Goal: Transaction & Acquisition: Purchase product/service

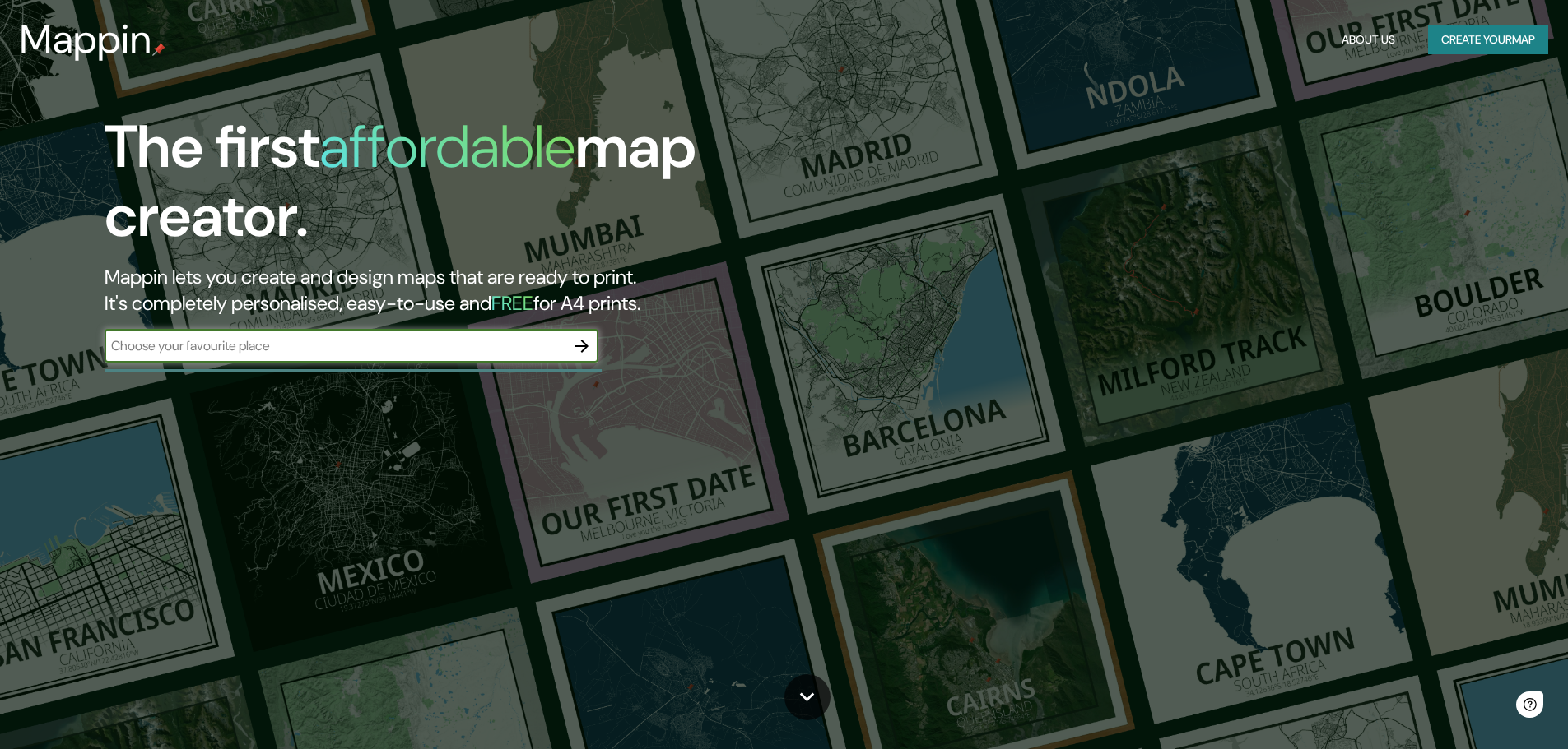
click at [1506, 23] on div "Mappin About Us Create your map" at bounding box center [784, 39] width 1568 height 53
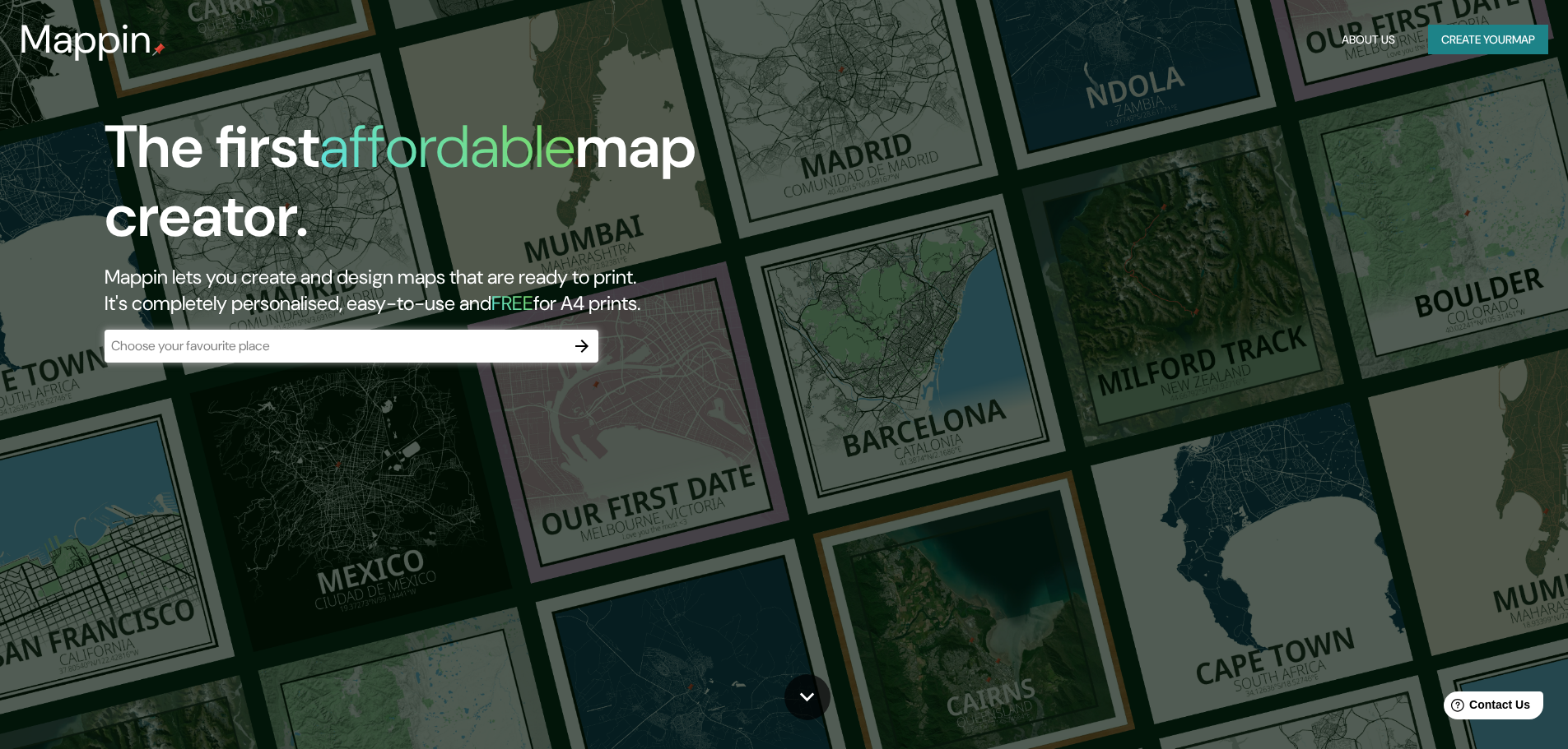
click at [1501, 31] on button "Create your map" at bounding box center [1487, 40] width 120 height 31
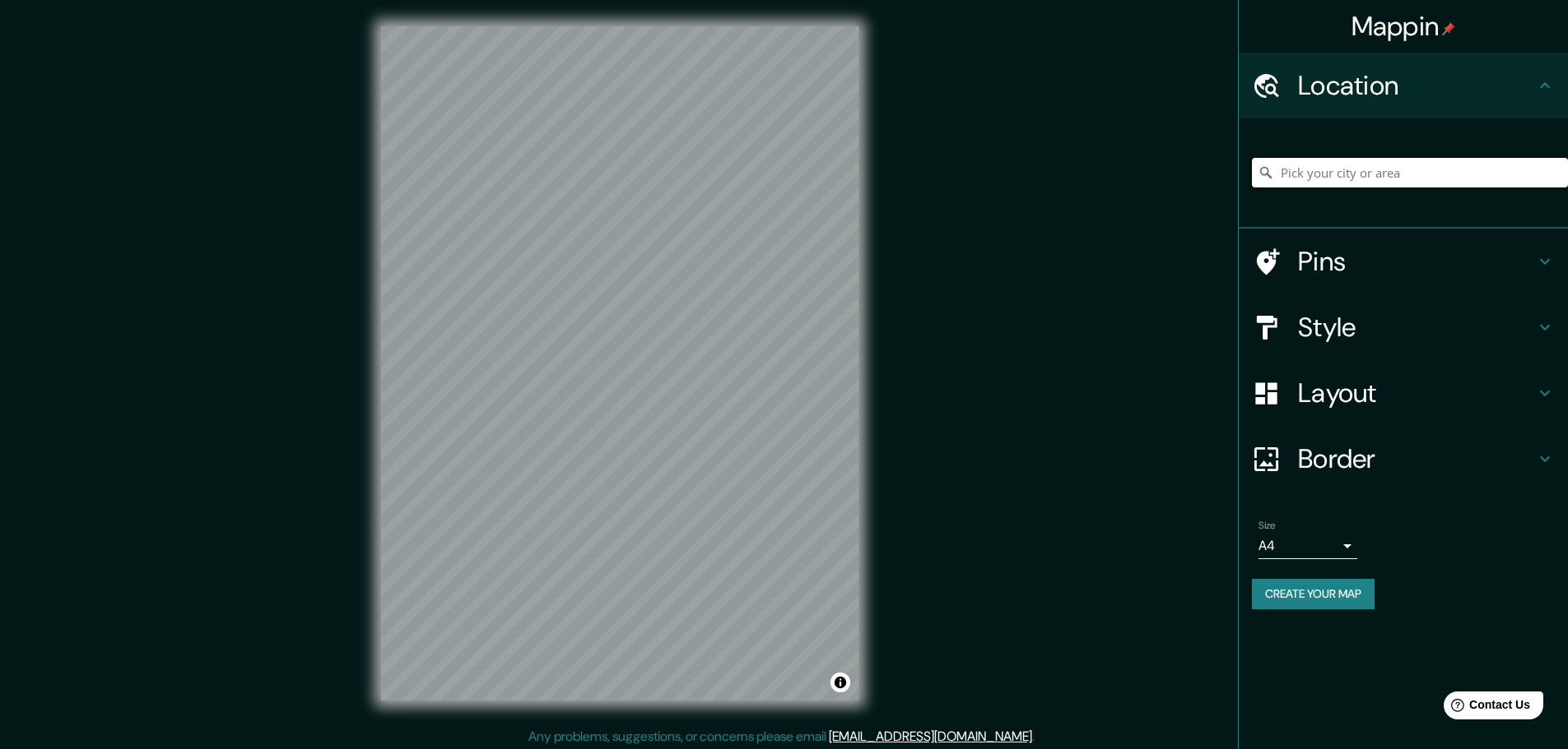
click at [1353, 174] on input "Pick your city or area" at bounding box center [1409, 172] width 316 height 30
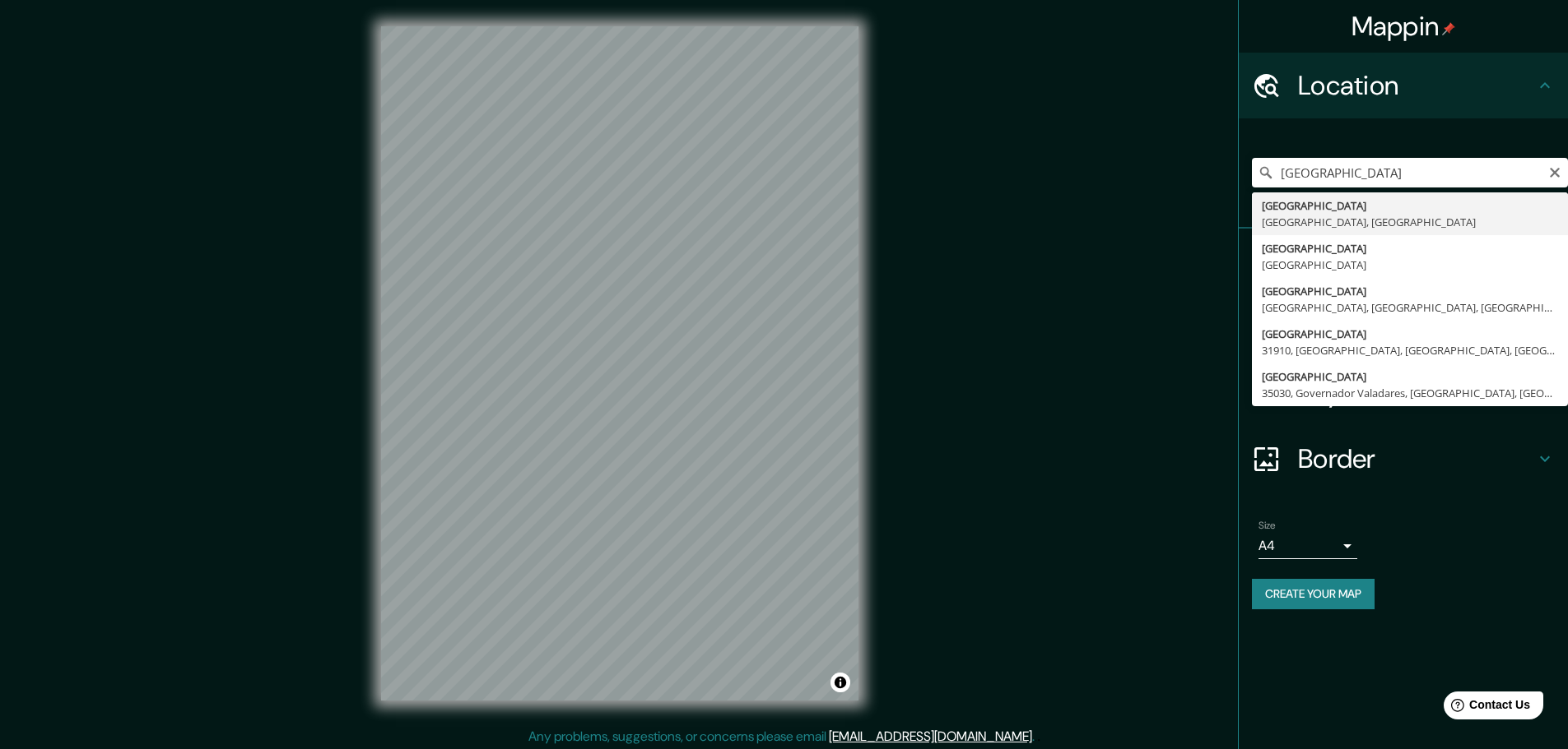
type input "[GEOGRAPHIC_DATA], [GEOGRAPHIC_DATA], [GEOGRAPHIC_DATA]"
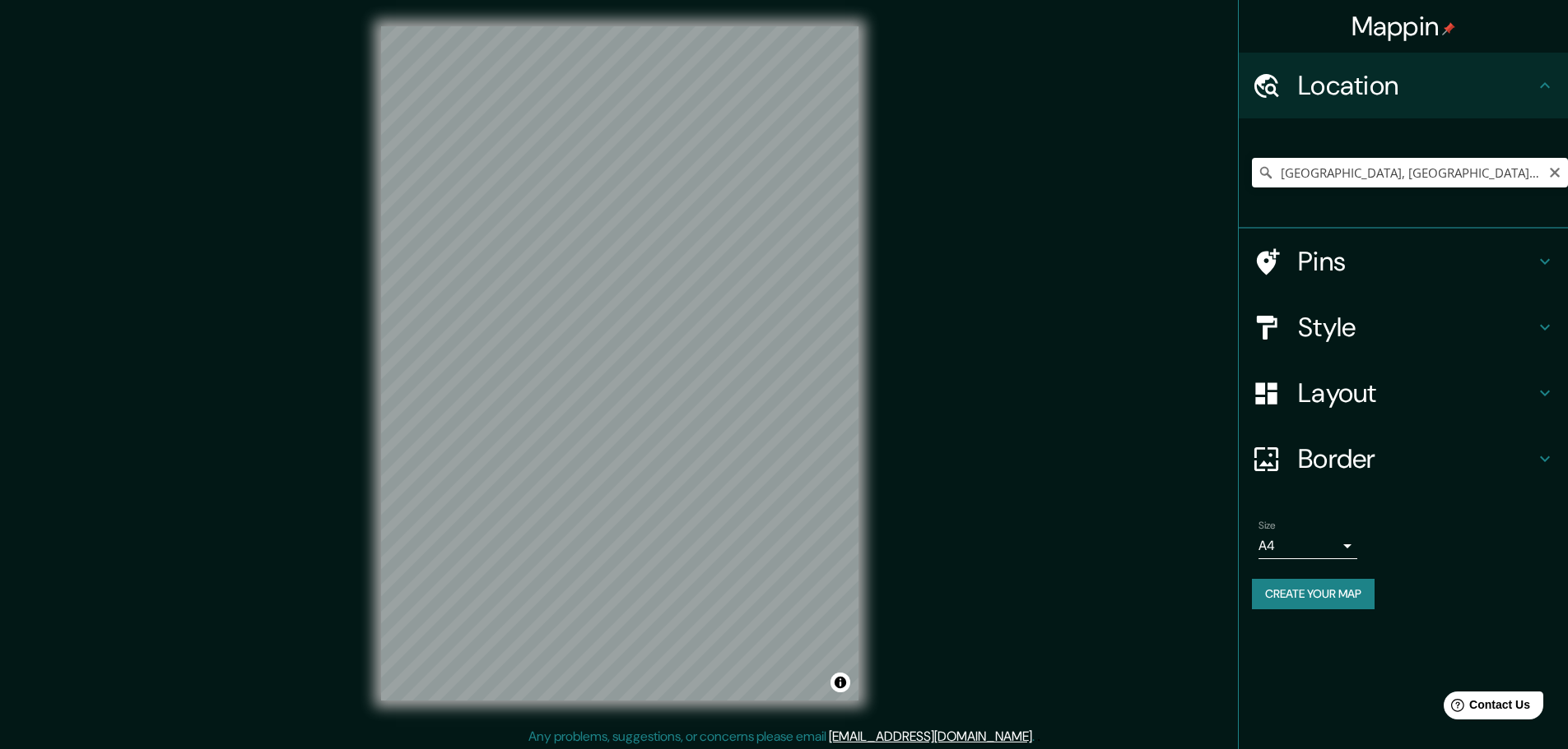
click at [1556, 172] on icon "Clear" at bounding box center [1555, 173] width 13 height 13
click at [1364, 169] on input "[GEOGRAPHIC_DATA], [GEOGRAPHIC_DATA] - [GEOGRAPHIC_DATA], 05014-000, [GEOGRAPHI…" at bounding box center [1409, 172] width 316 height 30
click at [1364, 168] on input "[GEOGRAPHIC_DATA], [GEOGRAPHIC_DATA] - [GEOGRAPHIC_DATA], 05014-000, [GEOGRAPHI…" at bounding box center [1409, 172] width 316 height 30
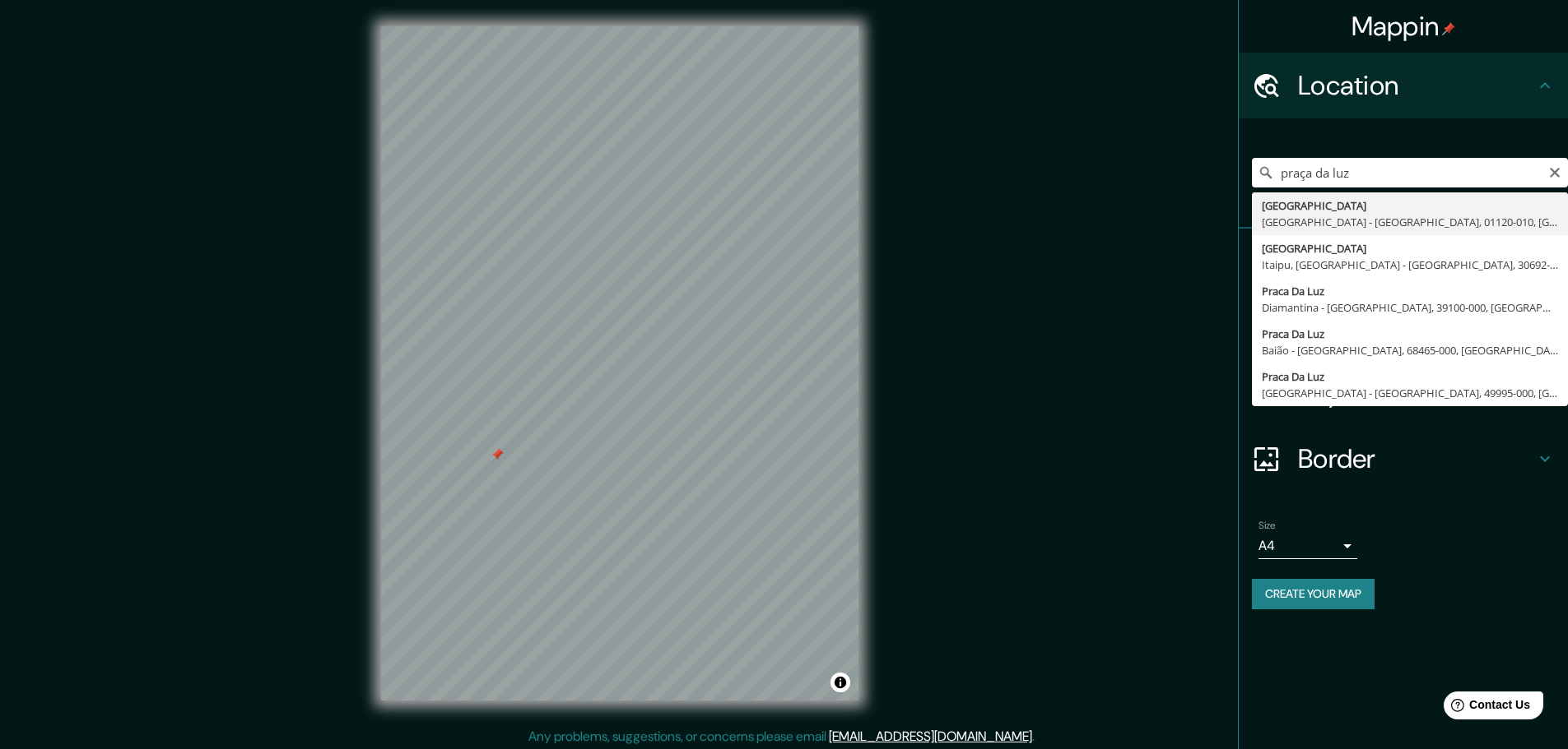
type input "[GEOGRAPHIC_DATA], [GEOGRAPHIC_DATA] - [GEOGRAPHIC_DATA], 01120-010, [GEOGRAPHI…"
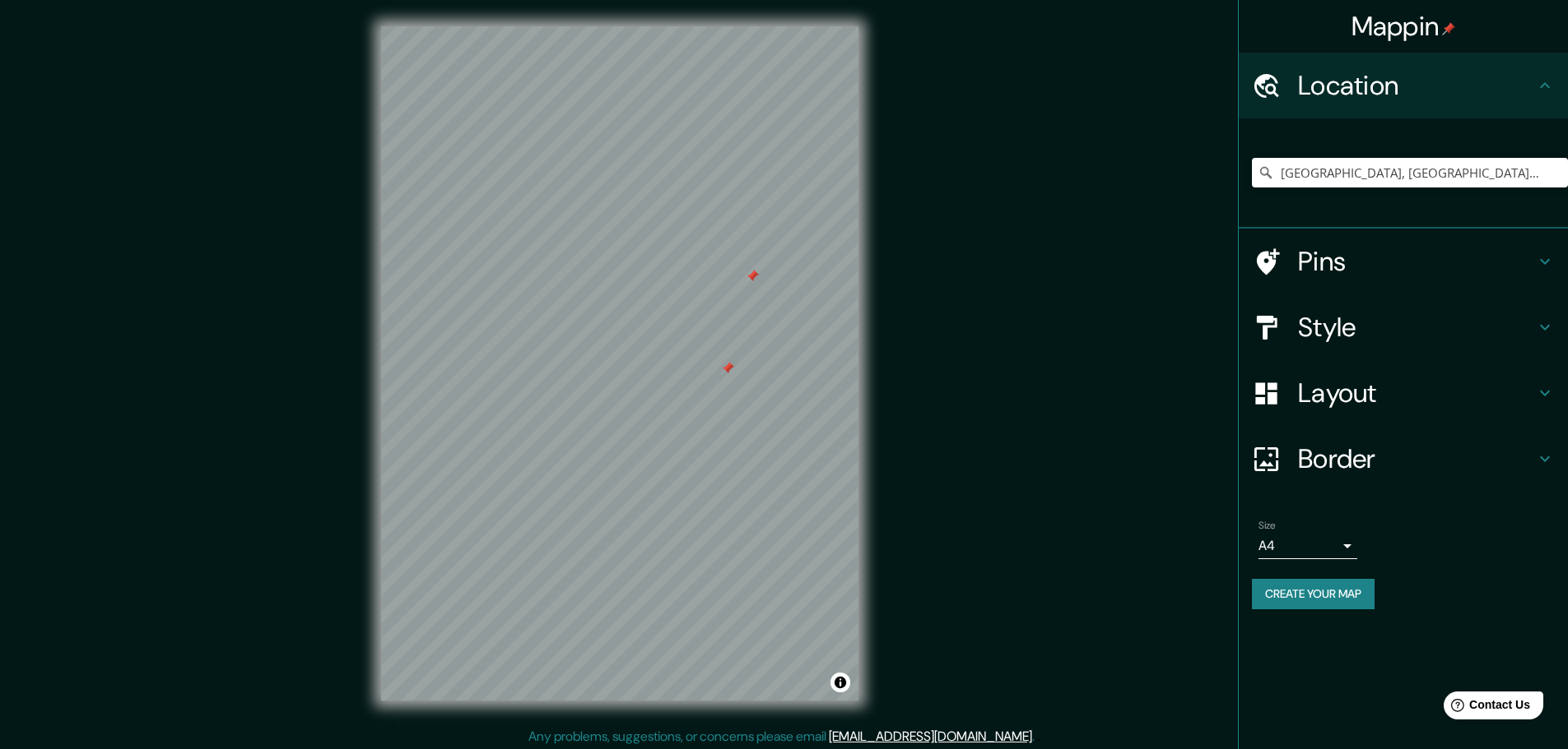
click at [1361, 397] on h4 "Layout" at bounding box center [1416, 393] width 237 height 33
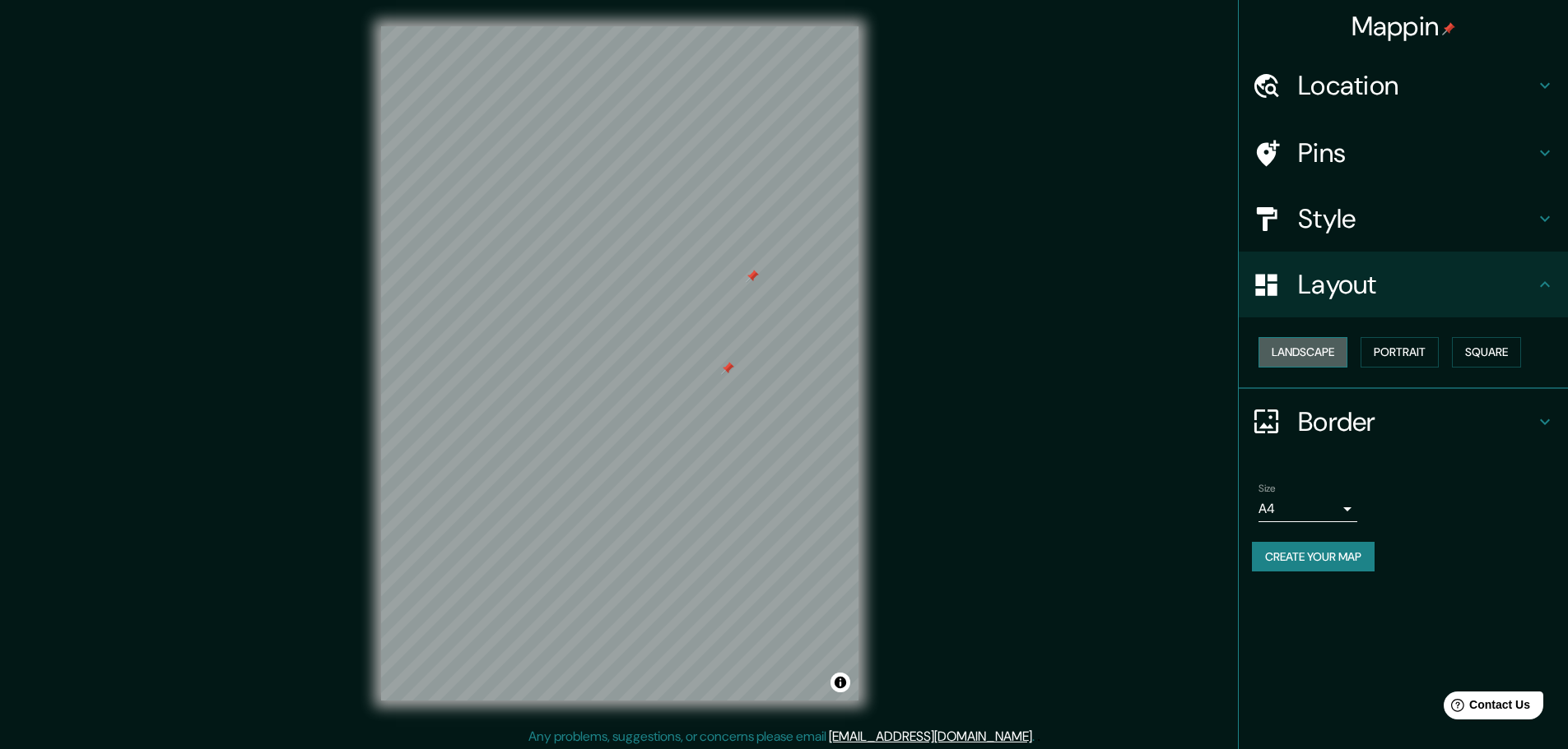
click at [1335, 352] on button "Landscape" at bounding box center [1302, 352] width 89 height 31
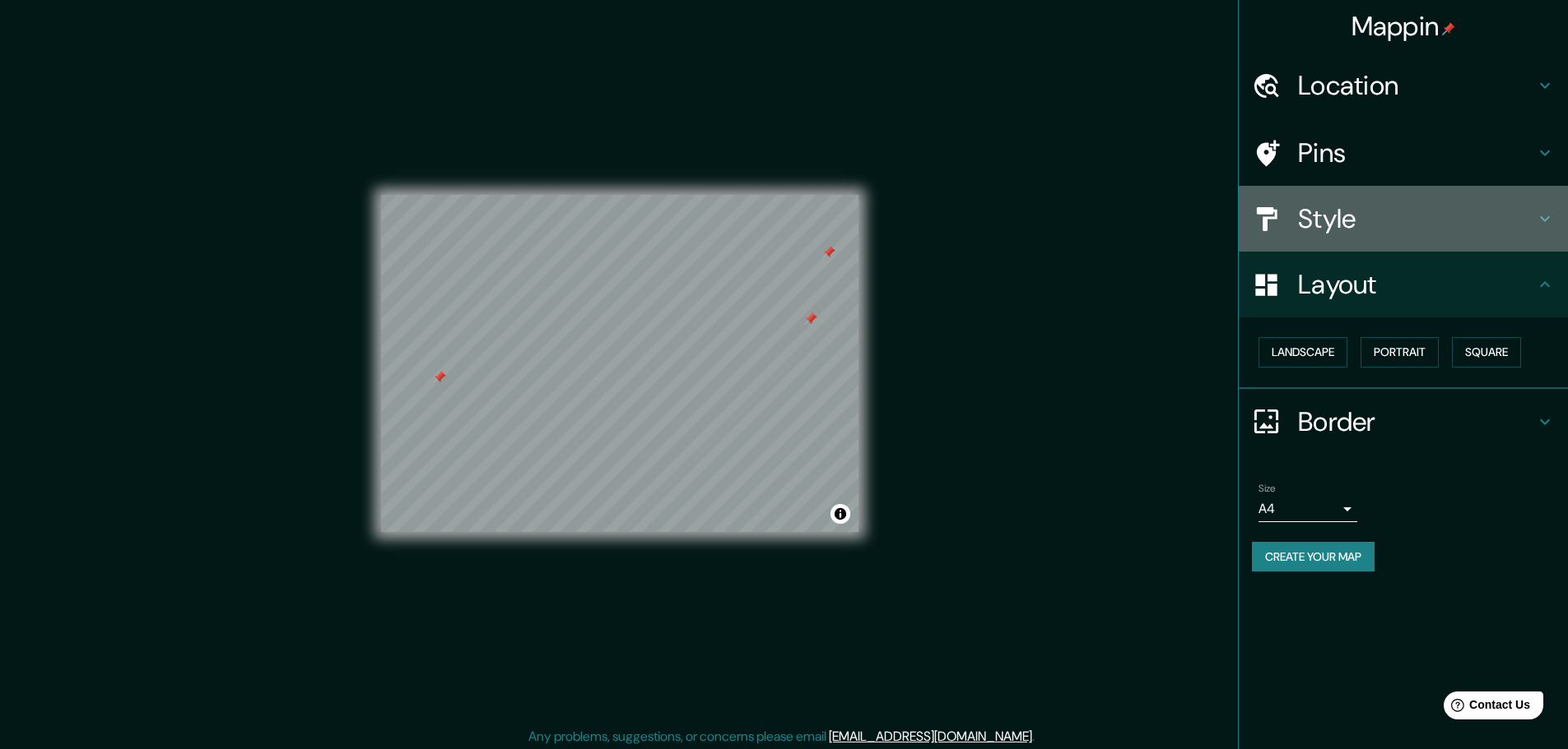
click at [1386, 204] on h4 "Style" at bounding box center [1416, 219] width 237 height 33
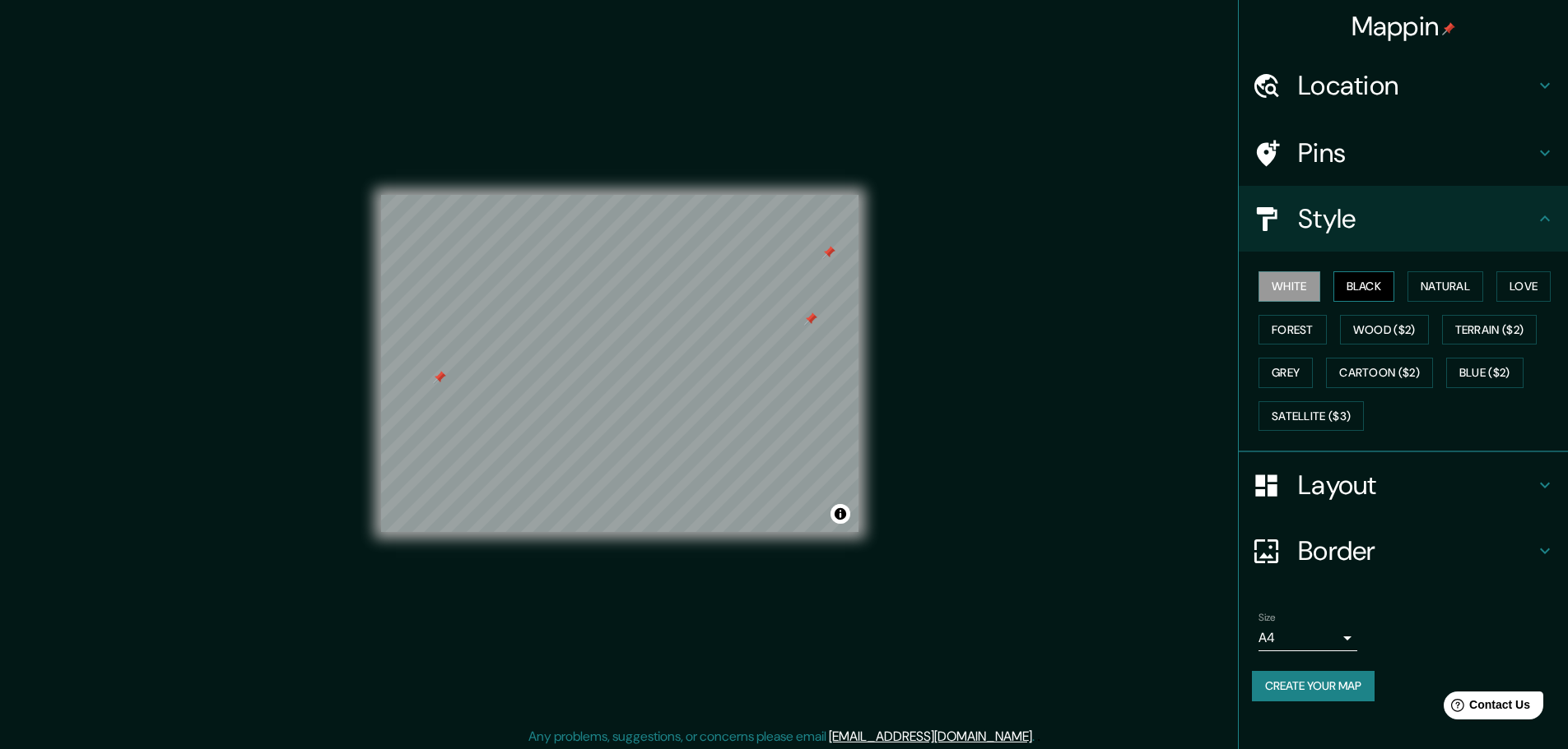
click at [1365, 285] on button "Black" at bounding box center [1364, 287] width 62 height 31
click at [1454, 292] on button "Natural" at bounding box center [1445, 287] width 76 height 31
